Goal: Information Seeking & Learning: Learn about a topic

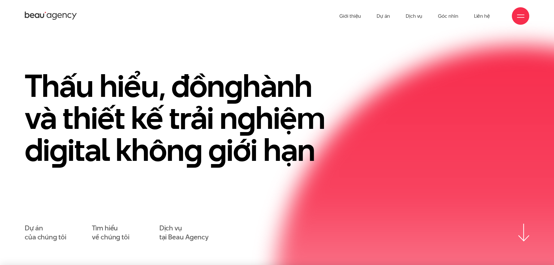
click at [392, 18] on ul "Giới thiệu Dự án Dịch vụ Góc nhìn Liên hệ" at bounding box center [415, 16] width 151 height 32
click at [385, 18] on link "Dự án" at bounding box center [383, 16] width 13 height 32
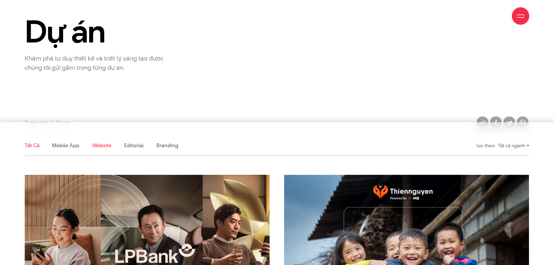
click at [103, 144] on link "Website" at bounding box center [101, 145] width 19 height 7
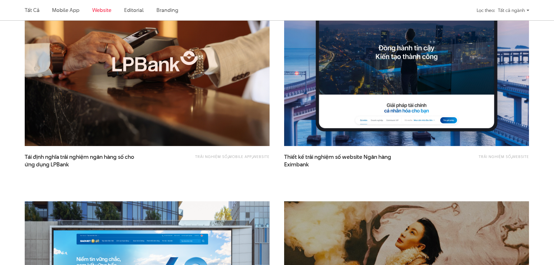
scroll to position [223, 0]
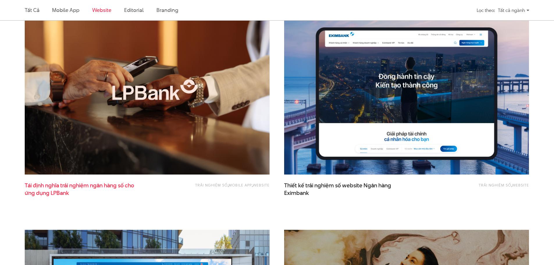
click at [108, 185] on span "Tái định nghĩa trải nghiệm ngân hàng số cho ứng dụng LPBank" at bounding box center [83, 189] width 116 height 15
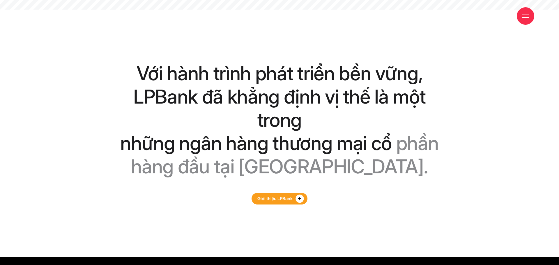
click at [300, 195] on circle at bounding box center [299, 199] width 8 height 8
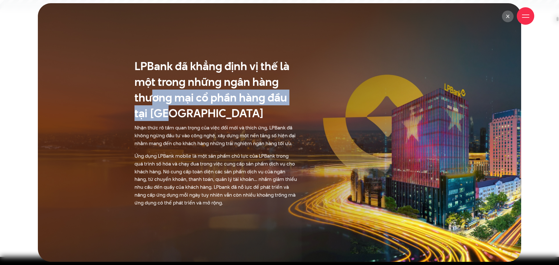
drag, startPoint x: 150, startPoint y: 93, endPoint x: 168, endPoint y: 123, distance: 34.7
click at [168, 122] on div "LPBank đã khẳng định vị thế là một trong những ngân hàng thương mại cổ phần hàn…" at bounding box center [215, 132] width 177 height 149
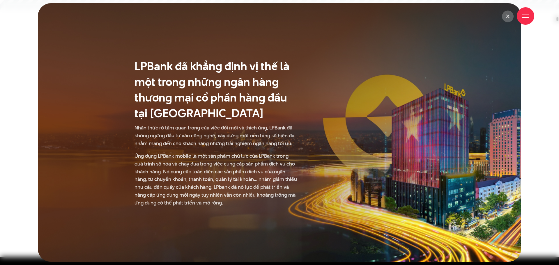
drag, startPoint x: 169, startPoint y: 130, endPoint x: 172, endPoint y: 133, distance: 4.3
click at [169, 130] on p "Nhận thức rõ tầm quan trọng của việc đổi mới và thích ứng, LPBank đã không ngừn…" at bounding box center [215, 136] width 163 height 24
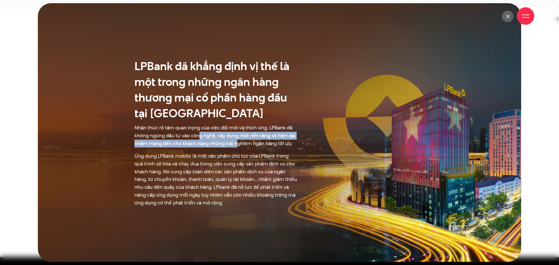
drag, startPoint x: 199, startPoint y: 139, endPoint x: 238, endPoint y: 147, distance: 39.6
click at [238, 147] on p "Nhận thức rõ tầm quan trọng của việc đổi mới và thích ứng, LPBank đã không ngừn…" at bounding box center [215, 136] width 163 height 24
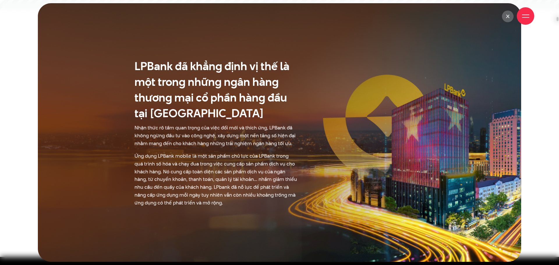
click at [511, 17] on div "Giới thiệu Dự án Dịch vụ Góc nhìn Liên hệ" at bounding box center [279, 16] width 509 height 32
click at [506, 18] on div "Giới thiệu Dự án Dịch vụ Góc nhìn Liên hệ" at bounding box center [279, 16] width 509 height 32
click at [544, 46] on div at bounding box center [279, 132] width 559 height 265
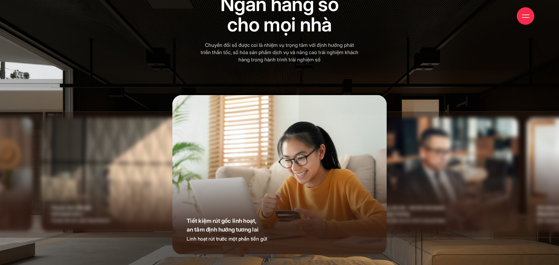
click at [418, 147] on img at bounding box center [441, 175] width 153 height 114
click at [416, 149] on img at bounding box center [441, 175] width 153 height 114
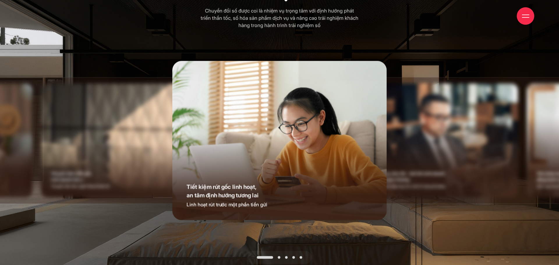
click at [278, 251] on div at bounding box center [279, 257] width 65 height 13
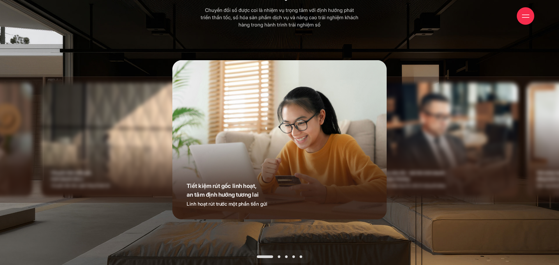
click at [279, 255] on span at bounding box center [279, 256] width 3 height 3
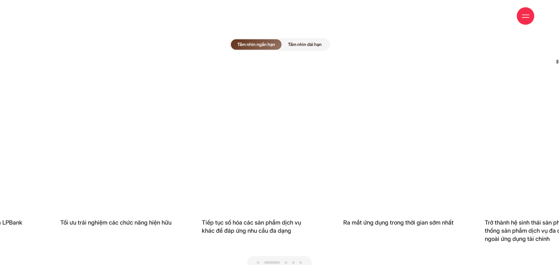
click at [294, 19] on div "Giới thiệu Dự án Dịch vụ Góc nhìn Liên hệ" at bounding box center [279, 16] width 509 height 32
click at [292, 19] on div "Giới thiệu Dự án Dịch vụ Góc nhìn Liên hệ" at bounding box center [279, 16] width 509 height 32
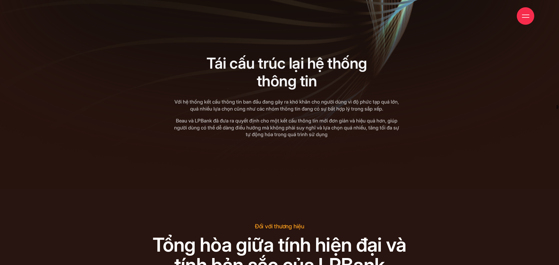
drag, startPoint x: 290, startPoint y: 69, endPoint x: 262, endPoint y: 96, distance: 39.9
click at [262, 118] on p "Beau và LPBank đã đưa ra quyết định cho một kết cấu thông tin mới đơn giản và h…" at bounding box center [286, 128] width 225 height 21
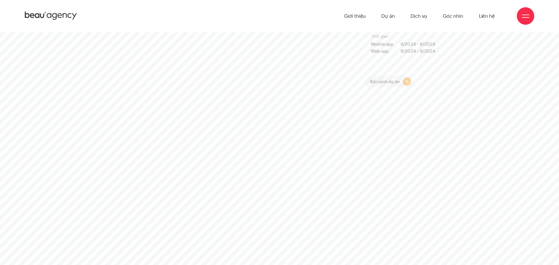
click at [408, 75] on div "Khách hàng LPBank Dịch vụ Discover Information architect Concept design UI desi…" at bounding box center [422, 31] width 117 height 113
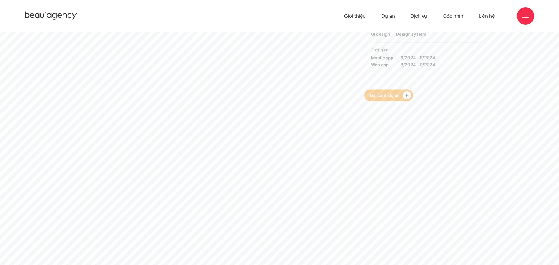
click at [406, 92] on link "Bối cảnh dự án" at bounding box center [388, 96] width 49 height 12
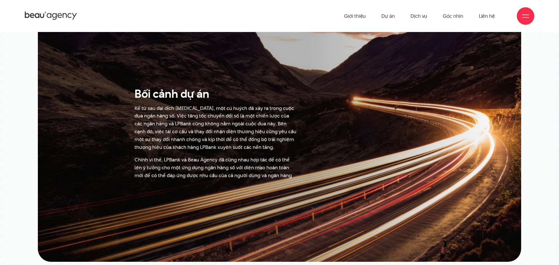
click at [540, 51] on div at bounding box center [279, 132] width 559 height 265
